Goal: Task Accomplishment & Management: Complete application form

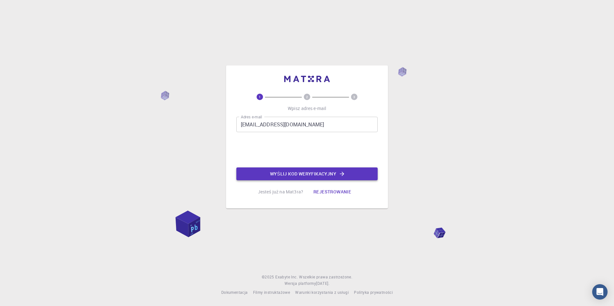
click at [283, 176] on font "Wyślij kod weryfikacyjny" at bounding box center [303, 174] width 66 height 8
click at [263, 122] on div "Email address Email address" at bounding box center [306, 124] width 141 height 15
type input "[EMAIL_ADDRESS][DOMAIN_NAME]"
click at [283, 176] on button "Send verification code" at bounding box center [306, 173] width 141 height 13
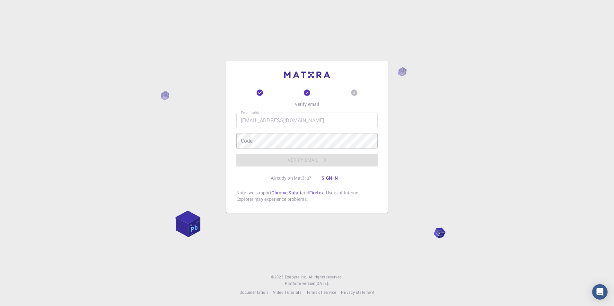
click at [248, 138] on div "Code Code" at bounding box center [306, 140] width 141 height 15
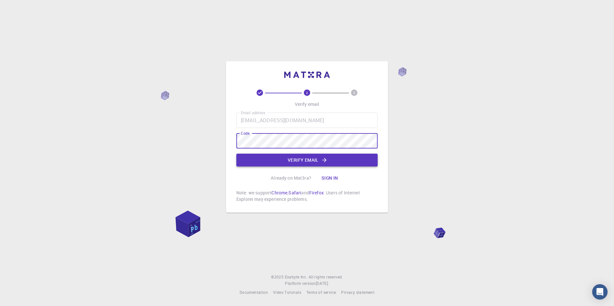
click at [274, 159] on button "Verify email" at bounding box center [306, 160] width 141 height 13
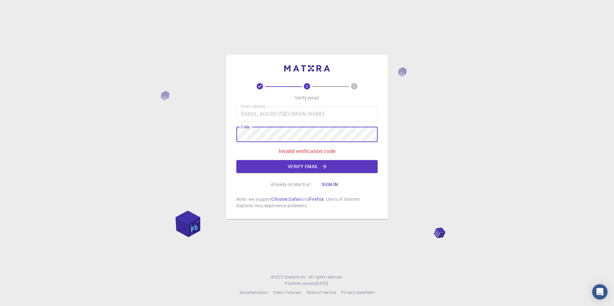
click at [202, 142] on div "2 3 Verify email Email address [EMAIL_ADDRESS][DOMAIN_NAME] Email address Code …" at bounding box center [307, 153] width 614 height 306
click at [304, 164] on button "Verify email" at bounding box center [306, 166] width 141 height 13
click at [221, 143] on div "2 3 Verify email Email address [EMAIL_ADDRESS][DOMAIN_NAME] Email address Code …" at bounding box center [307, 153] width 614 height 306
click at [307, 165] on button "Verify email" at bounding box center [306, 166] width 141 height 13
click at [217, 144] on div "2 3 Verify email Email address [EMAIL_ADDRESS][DOMAIN_NAME] Email address Code …" at bounding box center [307, 153] width 614 height 306
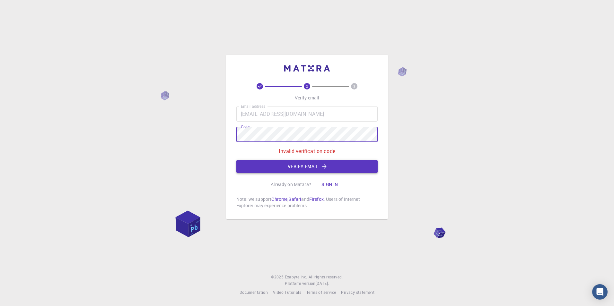
click at [266, 166] on button "Verify email" at bounding box center [306, 166] width 141 height 13
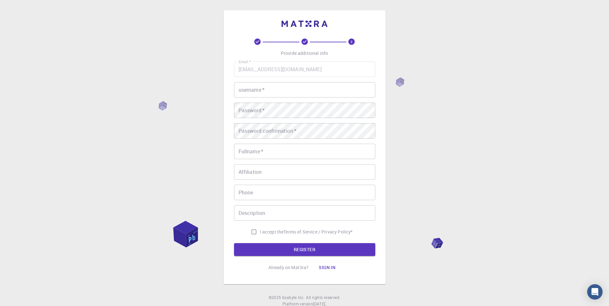
click at [269, 91] on input "username   *" at bounding box center [304, 89] width 141 height 15
type input "oliwier"
click at [265, 150] on input "Fullname   *" at bounding box center [304, 151] width 141 height 15
type input "[PERSON_NAME]"
type input "[PHONE_NUMBER]"
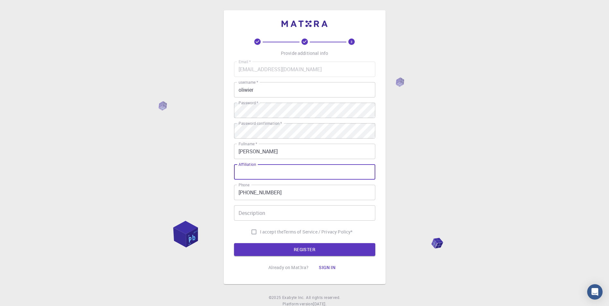
click at [289, 173] on input "Affiliation" at bounding box center [304, 171] width 141 height 15
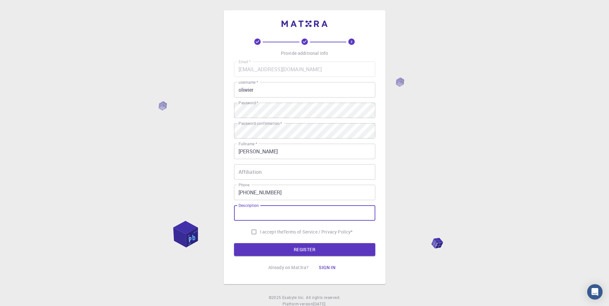
click at [278, 217] on input "Description" at bounding box center [304, 212] width 141 height 15
click at [283, 173] on input "Affiliation" at bounding box center [304, 171] width 141 height 15
drag, startPoint x: 256, startPoint y: 164, endPoint x: 249, endPoint y: 165, distance: 7.2
click at [249, 165] on div "Email   * [EMAIL_ADDRESS][DOMAIN_NAME] Email   * username   * oliwier username …" at bounding box center [304, 150] width 141 height 176
copy label "Affiliation"
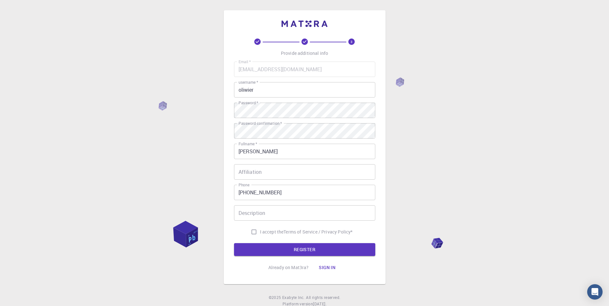
click at [282, 171] on input "Affiliation" at bounding box center [304, 171] width 141 height 15
click at [263, 212] on input "Description" at bounding box center [304, 212] width 141 height 15
drag, startPoint x: 258, startPoint y: 205, endPoint x: 252, endPoint y: 205, distance: 6.4
click at [252, 205] on div "Email   * [EMAIL_ADDRESS][DOMAIN_NAME] Email   * username   * oliwier username …" at bounding box center [304, 150] width 141 height 176
drag, startPoint x: 265, startPoint y: 215, endPoint x: 231, endPoint y: 211, distance: 33.9
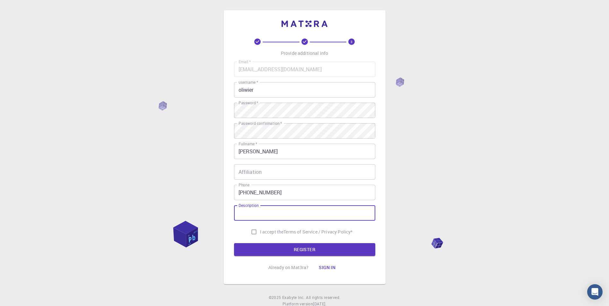
click at [231, 211] on div "3 Provide additional info Email   * [EMAIL_ADDRESS][DOMAIN_NAME] Email   * user…" at bounding box center [305, 147] width 162 height 274
drag, startPoint x: 237, startPoint y: 209, endPoint x: 249, endPoint y: 212, distance: 12.5
click at [250, 213] on input "Description" at bounding box center [304, 212] width 141 height 15
drag, startPoint x: 258, startPoint y: 206, endPoint x: 252, endPoint y: 206, distance: 6.1
click at [252, 206] on label "Description" at bounding box center [248, 205] width 20 height 5
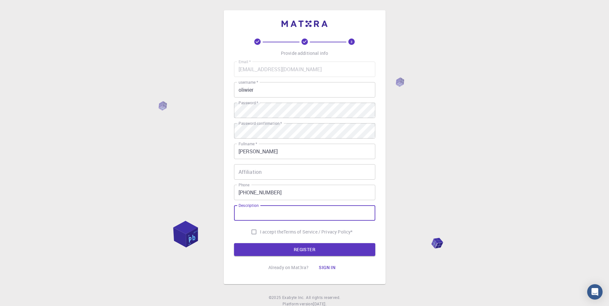
click at [252, 206] on input "Description" at bounding box center [304, 212] width 141 height 15
click at [252, 206] on div "Description Description" at bounding box center [304, 212] width 141 height 15
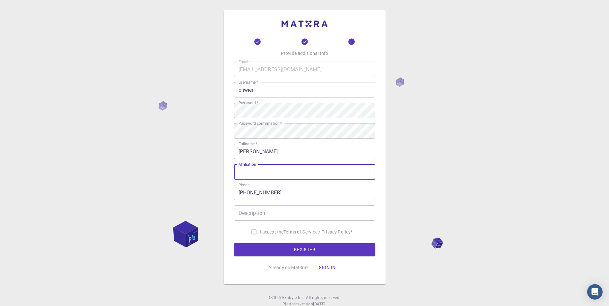
drag, startPoint x: 263, startPoint y: 171, endPoint x: 259, endPoint y: 175, distance: 5.7
click at [259, 175] on input "Affiliation" at bounding box center [304, 171] width 141 height 15
drag, startPoint x: 260, startPoint y: 164, endPoint x: 231, endPoint y: 171, distance: 29.7
click at [231, 171] on div "3 Provide additional info Email   * [EMAIL_ADDRESS][DOMAIN_NAME] Email   * user…" at bounding box center [305, 147] width 162 height 274
click at [241, 163] on div "Email   * [EMAIL_ADDRESS][DOMAIN_NAME] Email   * username   * oliwier username …" at bounding box center [304, 150] width 141 height 176
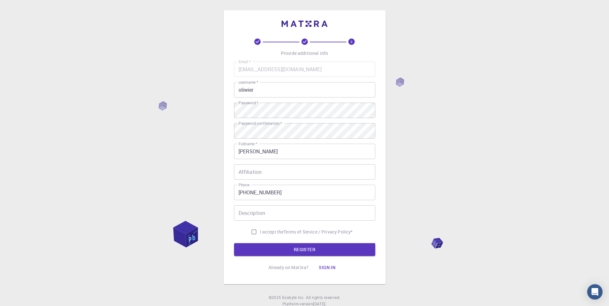
click at [245, 169] on div "Affiliation Affiliation" at bounding box center [304, 171] width 141 height 15
click at [244, 167] on input "Affiliation" at bounding box center [304, 171] width 141 height 15
drag, startPoint x: 244, startPoint y: 167, endPoint x: 246, endPoint y: 163, distance: 5.2
drag, startPoint x: 246, startPoint y: 163, endPoint x: 245, endPoint y: 172, distance: 9.8
click at [245, 172] on div "Email   * [EMAIL_ADDRESS][DOMAIN_NAME] Email   * username   * oliwier username …" at bounding box center [304, 150] width 141 height 176
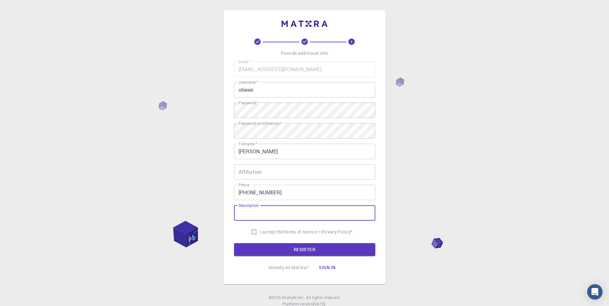
click at [245, 211] on input "Description" at bounding box center [304, 212] width 141 height 15
click at [248, 206] on div "Description Description" at bounding box center [304, 212] width 141 height 15
click at [248, 209] on div "Description Description" at bounding box center [304, 212] width 141 height 15
click at [248, 209] on input "Description" at bounding box center [304, 212] width 141 height 15
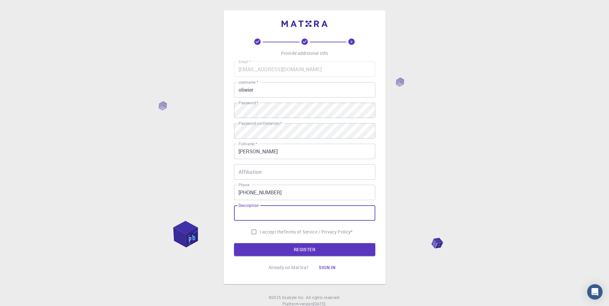
click at [253, 204] on div "Email   * [EMAIL_ADDRESS][DOMAIN_NAME] Email   * username   * oliwier username …" at bounding box center [304, 150] width 141 height 176
copy label "Description"
click at [265, 230] on span "I accept the" at bounding box center [272, 232] width 24 height 6
drag, startPoint x: 265, startPoint y: 230, endPoint x: 251, endPoint y: 231, distance: 14.5
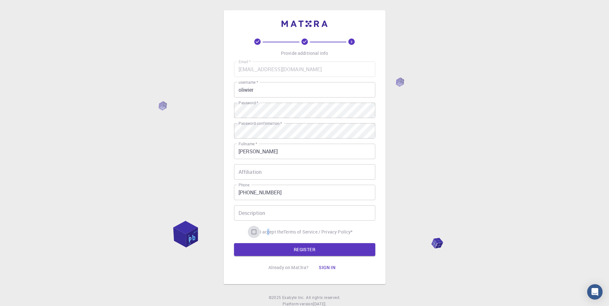
click at [251, 231] on input "I accept the Terms of Service / Privacy Policy *" at bounding box center [254, 232] width 12 height 12
click at [265, 246] on button "REGISTER" at bounding box center [304, 249] width 141 height 13
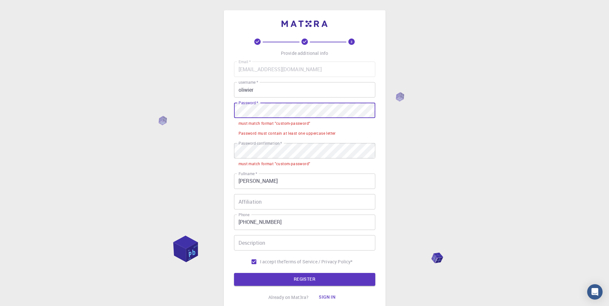
click at [225, 114] on div "3 Provide additional info Email   * [EMAIL_ADDRESS][DOMAIN_NAME] Email   * user…" at bounding box center [305, 162] width 162 height 304
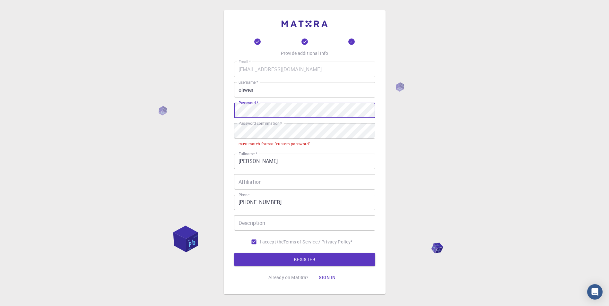
click at [216, 115] on div "3 Provide additional info Email   * [EMAIL_ADDRESS][DOMAIN_NAME] Email   * user…" at bounding box center [304, 168] width 609 height 337
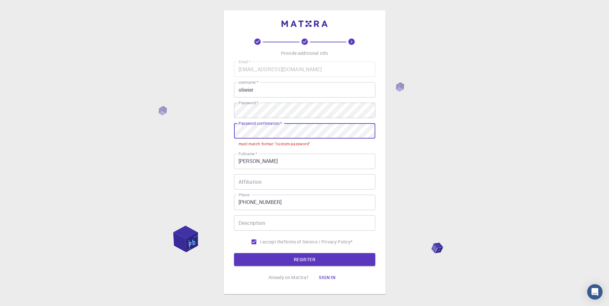
click at [197, 134] on div "3 Provide additional info Email   * [EMAIL_ADDRESS][DOMAIN_NAME] Email   * user…" at bounding box center [304, 168] width 609 height 337
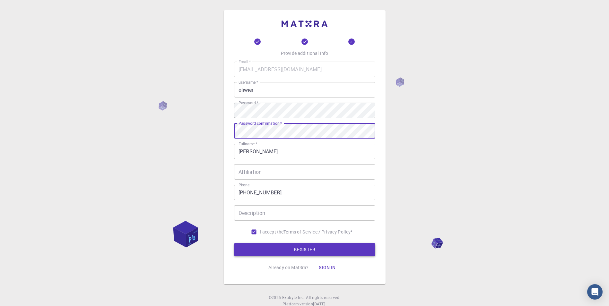
click at [280, 246] on button "REGISTER" at bounding box center [304, 249] width 141 height 13
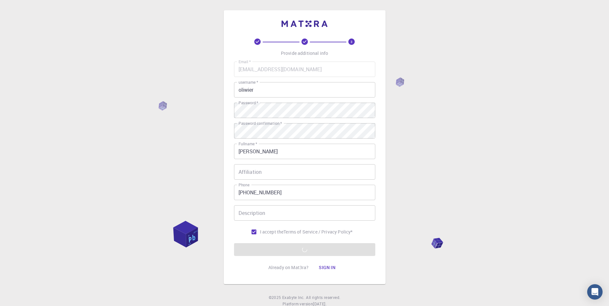
click at [272, 221] on div "Email   * [EMAIL_ADDRESS][DOMAIN_NAME] Email   * username   * oliwier username …" at bounding box center [304, 150] width 141 height 176
click at [262, 232] on span "I accept the" at bounding box center [272, 232] width 24 height 6
click at [260, 232] on input "I accept the Terms of Service / Privacy Policy *" at bounding box center [254, 232] width 12 height 12
click at [253, 235] on input "I accept the Terms of Service / Privacy Policy *" at bounding box center [254, 232] width 12 height 12
checkbox input "true"
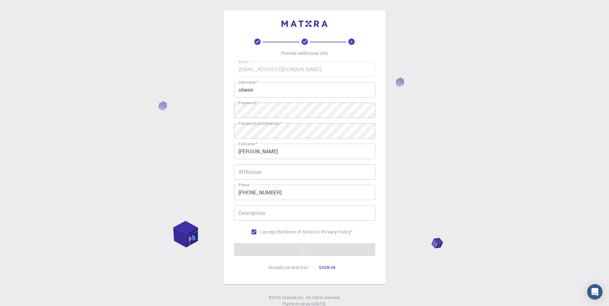
click at [260, 255] on form "Email   * [EMAIL_ADDRESS][DOMAIN_NAME] Email   * username   * oliwier username …" at bounding box center [304, 159] width 141 height 194
click at [249, 207] on div "Description Description" at bounding box center [304, 212] width 141 height 15
click at [229, 227] on div "3 Provide additional info Email   * [EMAIL_ADDRESS][DOMAIN_NAME] Email   * user…" at bounding box center [305, 147] width 162 height 274
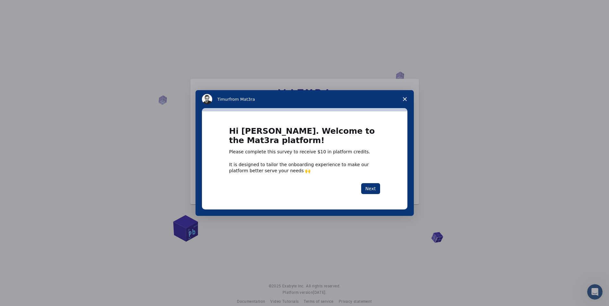
click at [407, 100] on span "Close survey" at bounding box center [405, 99] width 18 height 18
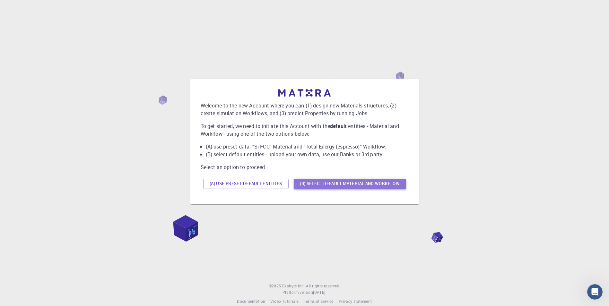
click at [359, 185] on button "(B) Select default material and workflow" at bounding box center [350, 184] width 112 height 10
